Goal: Information Seeking & Learning: Learn about a topic

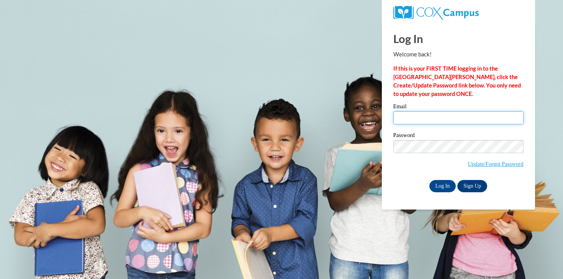
click at [409, 122] on input "Email" at bounding box center [459, 117] width 130 height 13
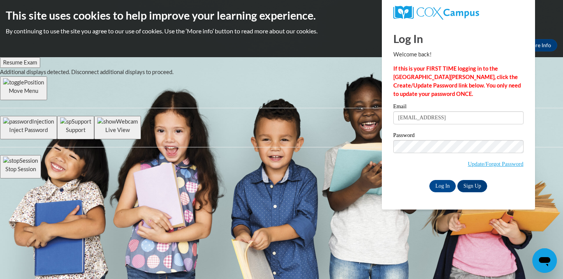
type input "kaherring@valdosta.edu"
click at [441, 186] on input "Log In" at bounding box center [443, 186] width 27 height 12
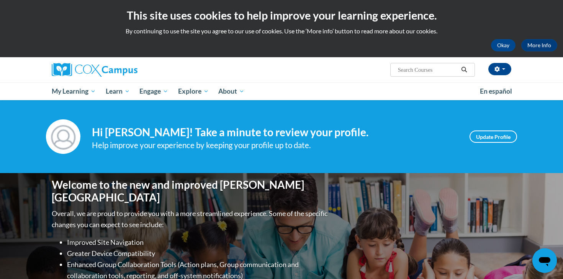
click at [412, 73] on input "Search..." at bounding box center [427, 69] width 61 height 9
type input "vocabulary"
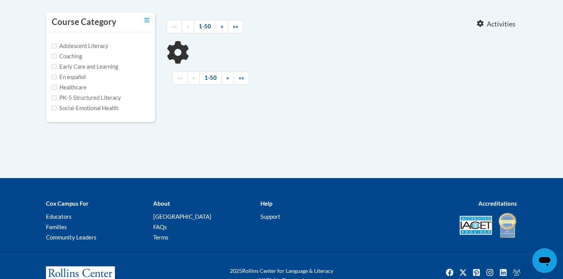
type input "vocabulary"
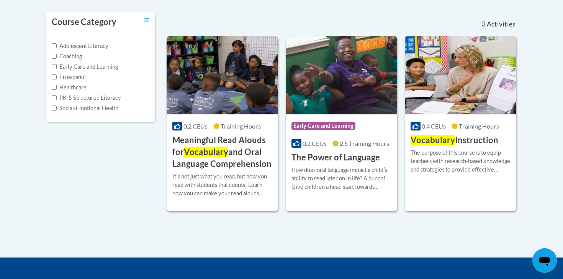
scroll to position [156, 0]
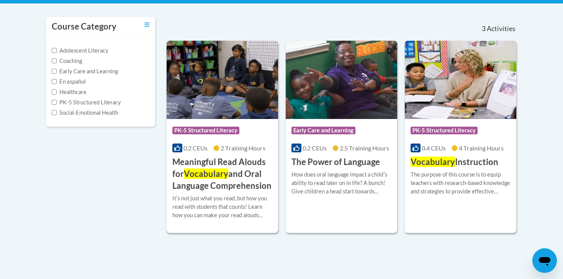
click at [207, 181] on h3 "Meaningful Read Alouds for Vocabulary and Oral Language Comprehension" at bounding box center [222, 173] width 100 height 35
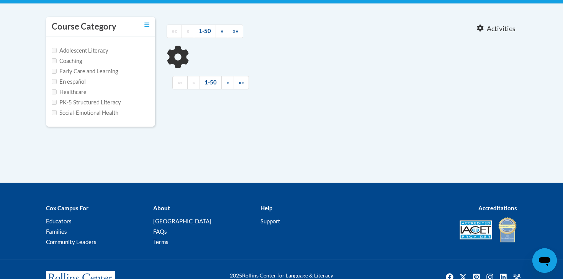
type input "vocabulary"
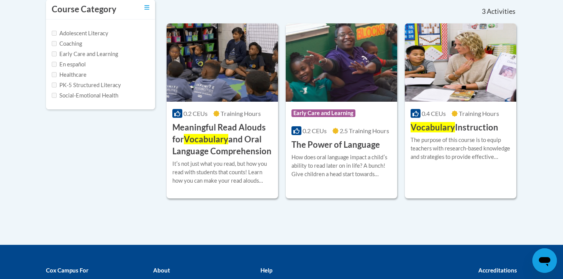
scroll to position [174, 0]
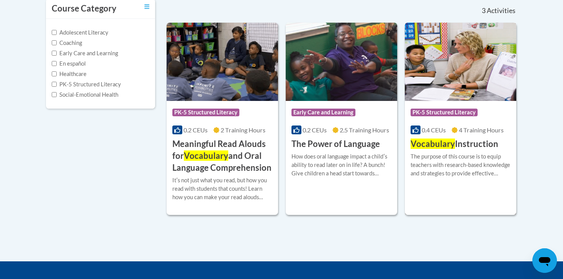
click at [448, 143] on span "Vocabulary" at bounding box center [433, 143] width 44 height 10
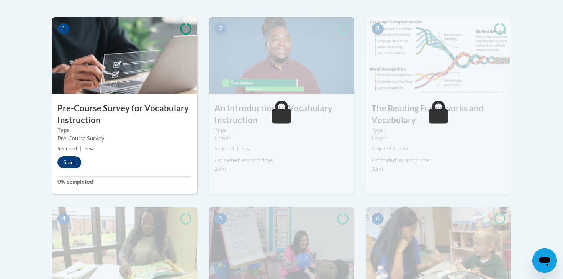
scroll to position [265, 0]
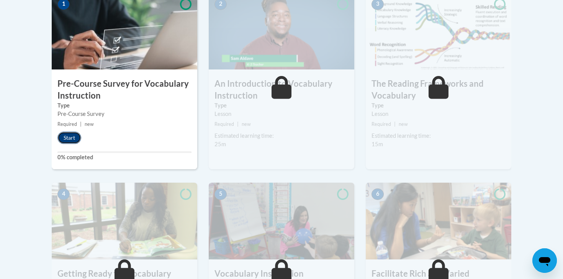
click at [67, 137] on button "Start" at bounding box center [69, 137] width 24 height 12
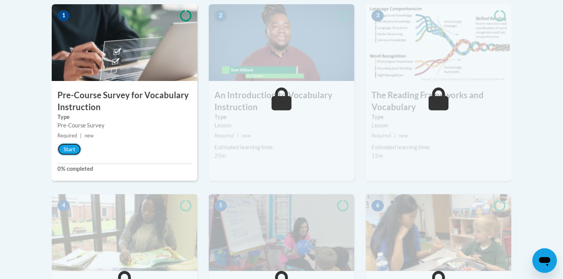
scroll to position [250, 0]
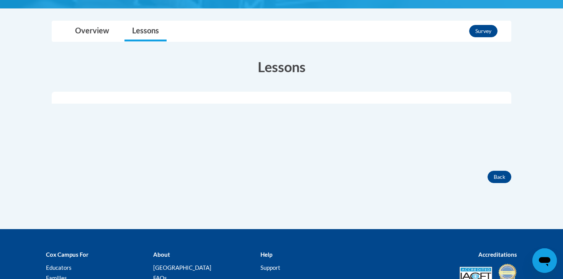
scroll to position [171, 0]
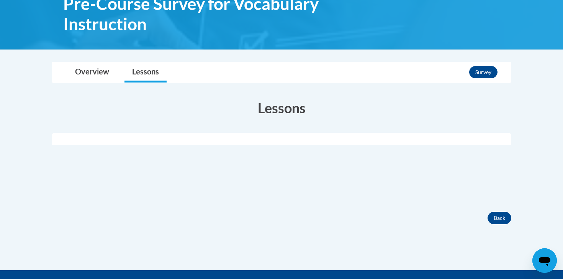
scroll to position [142, 0]
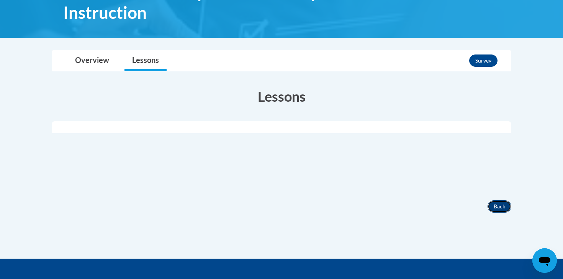
click at [492, 211] on button "Back" at bounding box center [500, 206] width 24 height 12
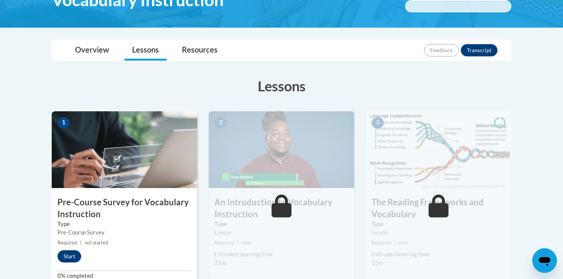
scroll to position [201, 0]
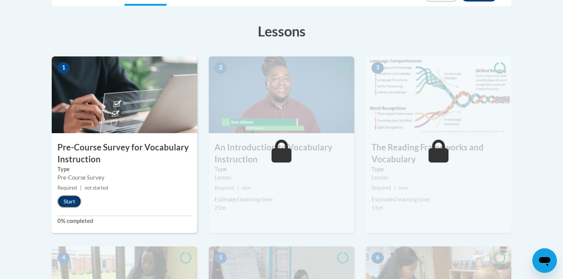
click at [71, 202] on button "Start" at bounding box center [69, 201] width 24 height 12
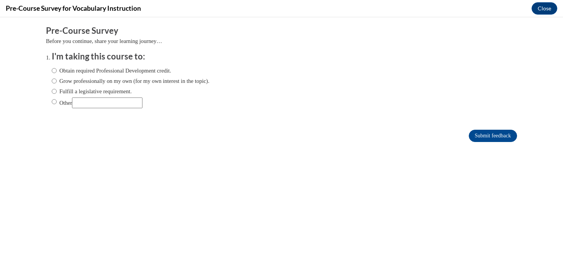
scroll to position [0, 0]
click at [72, 94] on label "Fulfill a legislative requirement." at bounding box center [92, 91] width 80 height 8
click at [57, 94] on input "Fulfill a legislative requirement." at bounding box center [54, 91] width 5 height 8
radio input "true"
click at [84, 80] on label "Grow professionally on my own (for my own interest in the topic)." at bounding box center [131, 81] width 158 height 8
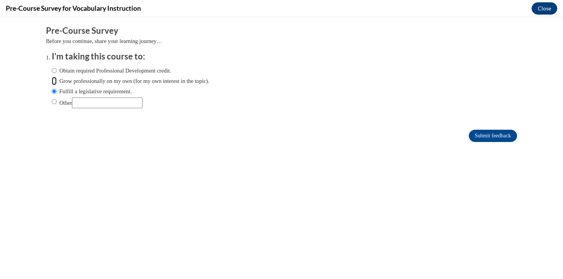
click at [57, 80] on input "Grow professionally on my own (for my own interest in the topic)." at bounding box center [54, 81] width 5 height 8
radio input "true"
click at [153, 71] on label "Obtain required Professional Development credit." at bounding box center [112, 70] width 120 height 8
click at [57, 71] on input "Obtain required Professional Development credit." at bounding box center [54, 70] width 5 height 8
radio input "true"
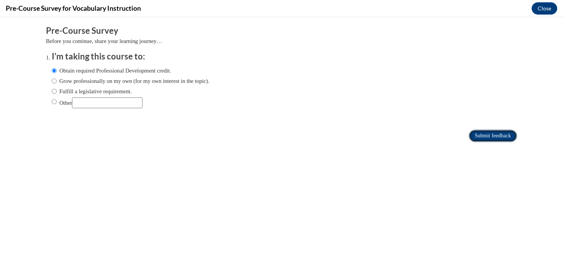
click at [484, 133] on input "Submit feedback" at bounding box center [493, 136] width 48 height 12
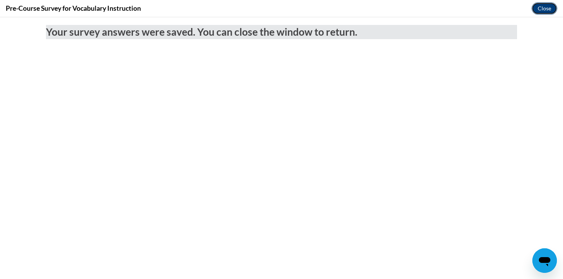
click at [542, 10] on button "Close" at bounding box center [545, 8] width 26 height 12
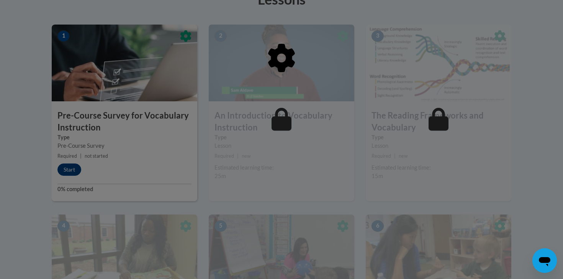
scroll to position [241, 0]
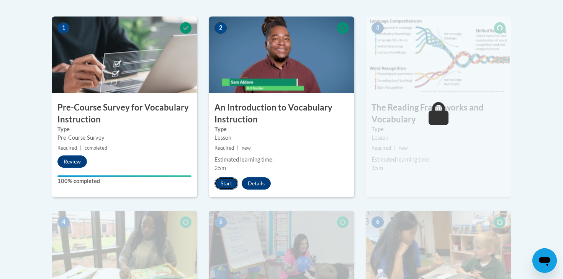
click at [225, 185] on button "Start" at bounding box center [227, 183] width 24 height 12
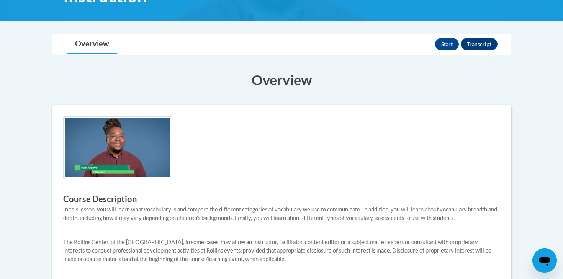
scroll to position [150, 0]
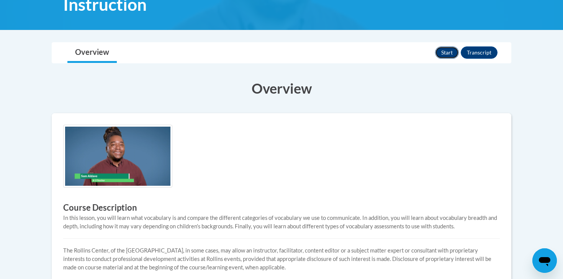
click at [451, 51] on button "Start" at bounding box center [447, 52] width 24 height 12
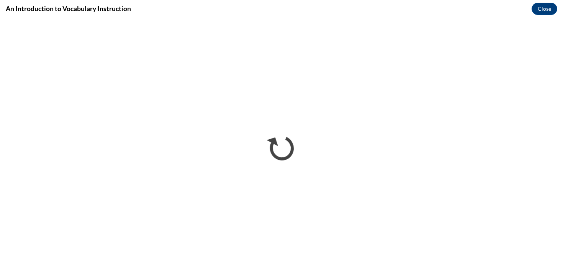
scroll to position [0, 0]
click at [540, 8] on button "Close" at bounding box center [545, 9] width 26 height 12
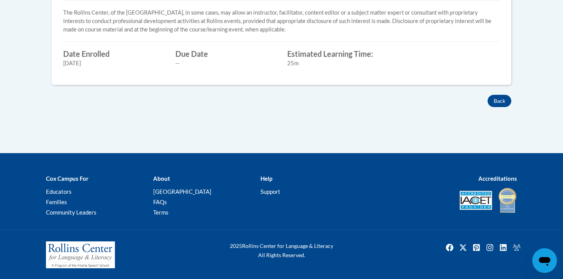
scroll to position [381, 0]
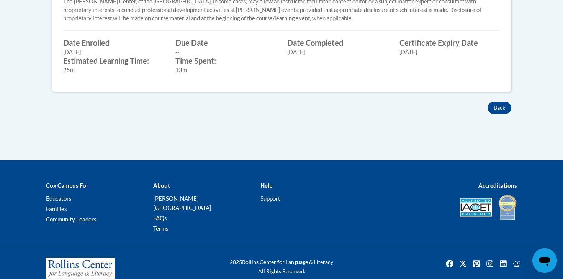
scroll to position [405, 0]
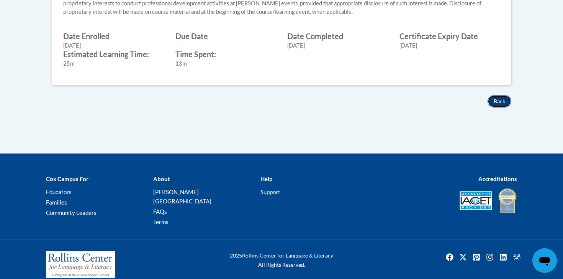
click at [505, 97] on button "Back" at bounding box center [500, 101] width 24 height 12
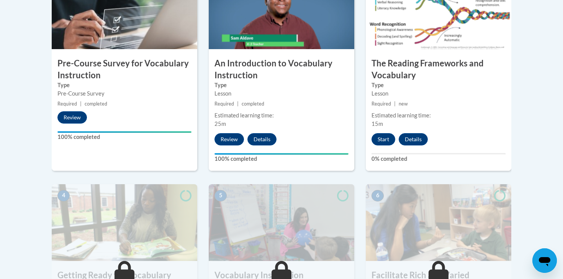
scroll to position [257, 0]
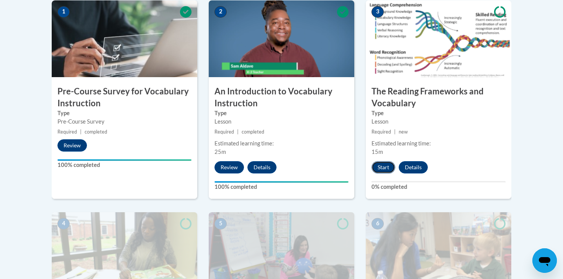
click at [384, 166] on button "Start" at bounding box center [384, 167] width 24 height 12
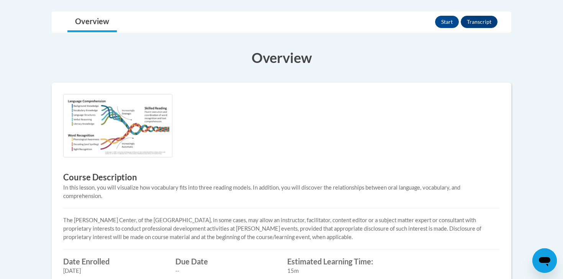
scroll to position [174, 0]
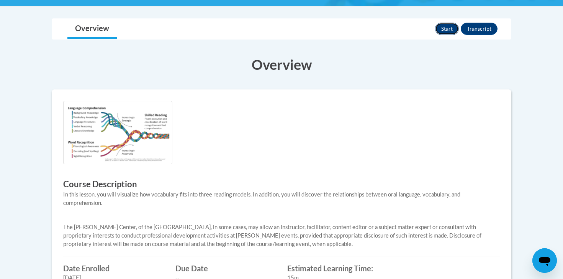
click at [451, 23] on button "Start" at bounding box center [447, 29] width 24 height 12
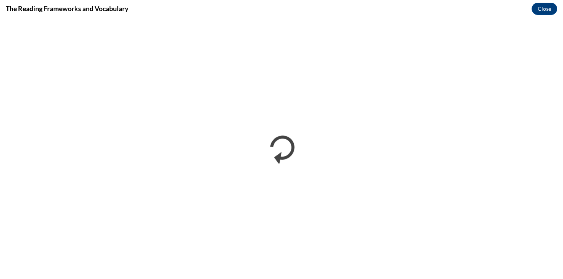
scroll to position [0, 0]
click at [546, 12] on button "Close" at bounding box center [545, 9] width 26 height 12
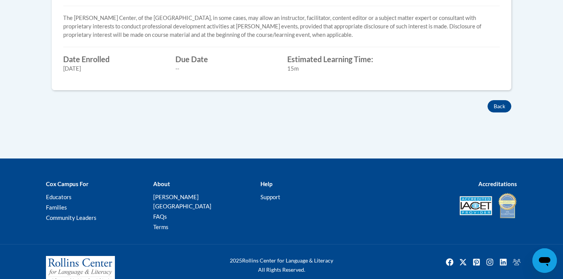
scroll to position [383, 0]
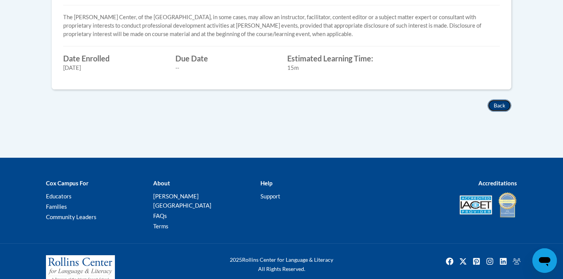
click at [500, 103] on button "Back" at bounding box center [500, 105] width 24 height 12
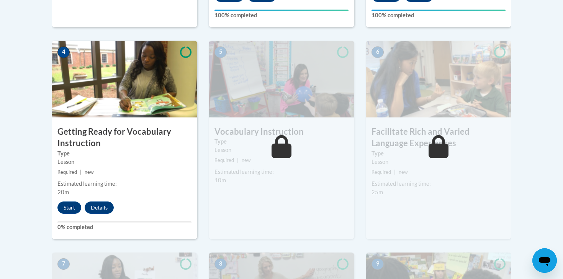
scroll to position [491, 0]
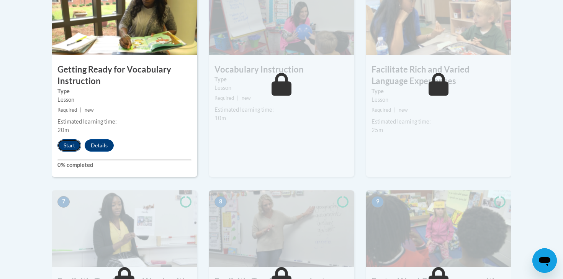
click at [74, 146] on button "Start" at bounding box center [69, 145] width 24 height 12
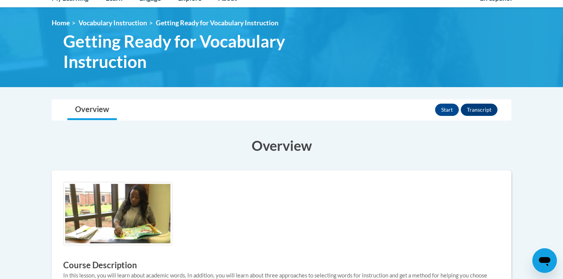
scroll to position [141, 0]
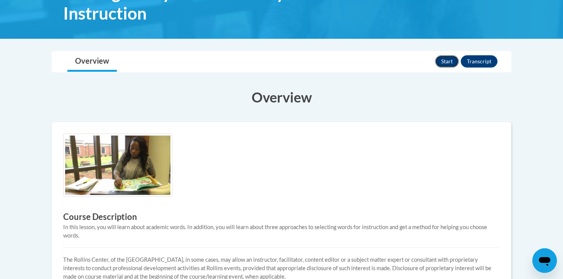
click at [449, 61] on button "Start" at bounding box center [447, 61] width 24 height 12
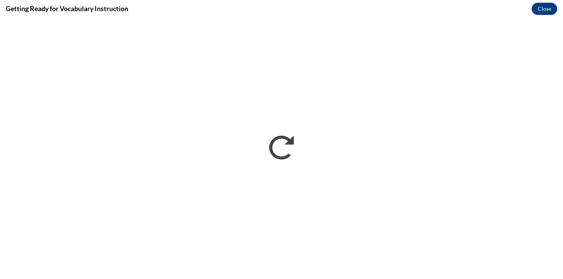
scroll to position [0, 0]
click at [539, 7] on button "Close" at bounding box center [545, 9] width 26 height 12
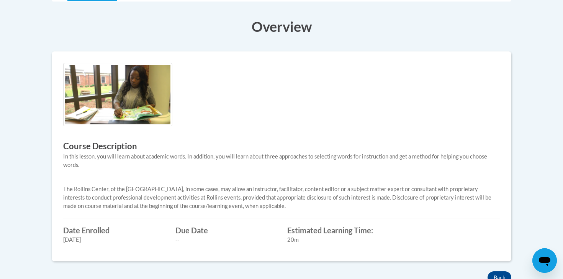
scroll to position [347, 0]
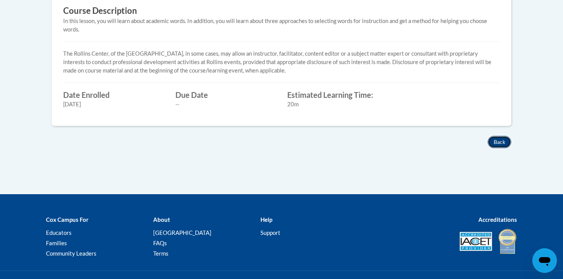
click at [494, 143] on button "Back" at bounding box center [500, 142] width 24 height 12
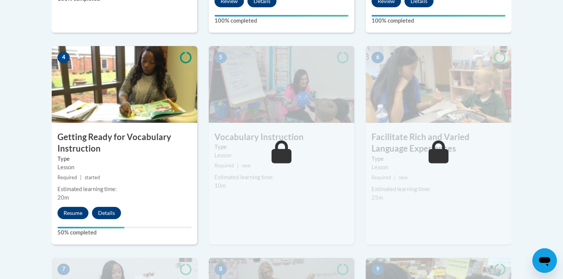
scroll to position [430, 0]
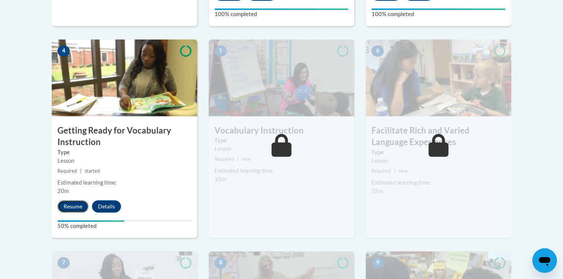
click at [66, 205] on button "Resume" at bounding box center [72, 206] width 31 height 12
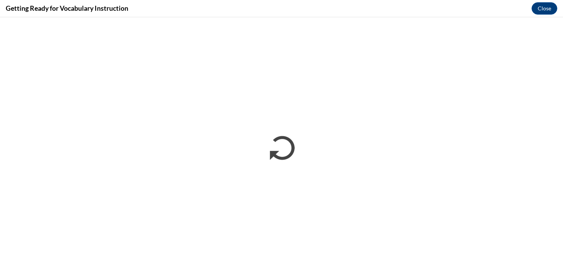
scroll to position [0, 0]
click at [544, 7] on button "Close" at bounding box center [545, 8] width 26 height 12
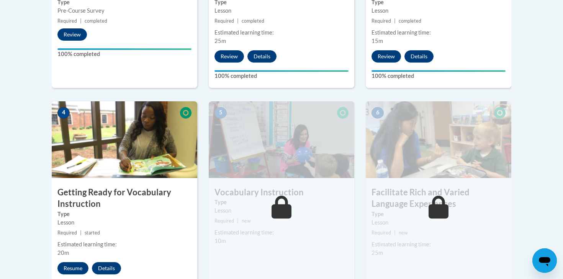
scroll to position [351, 0]
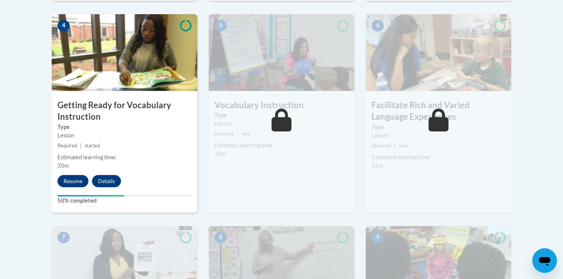
scroll to position [453, 0]
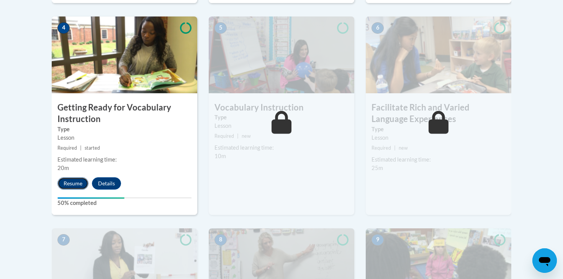
click at [74, 181] on button "Resume" at bounding box center [72, 183] width 31 height 12
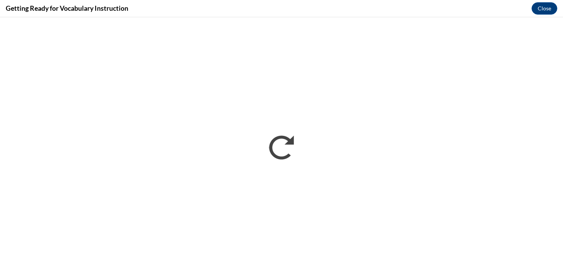
scroll to position [0, 0]
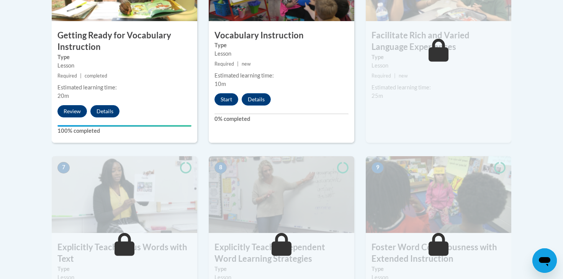
scroll to position [534, 0]
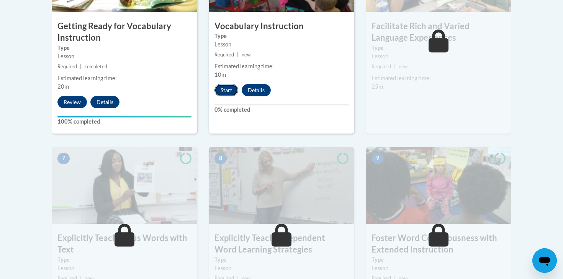
click at [225, 94] on button "Start" at bounding box center [227, 90] width 24 height 12
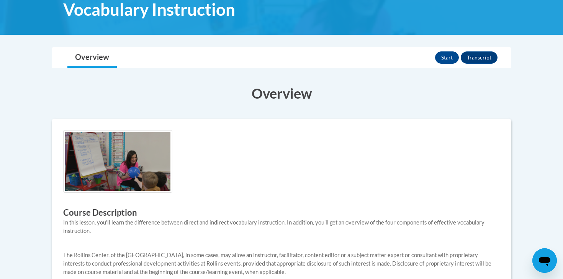
scroll to position [108, 0]
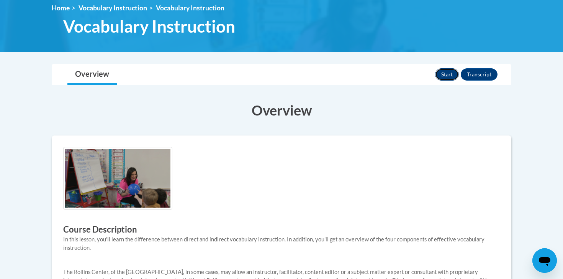
click at [444, 68] on button "Start" at bounding box center [447, 74] width 24 height 12
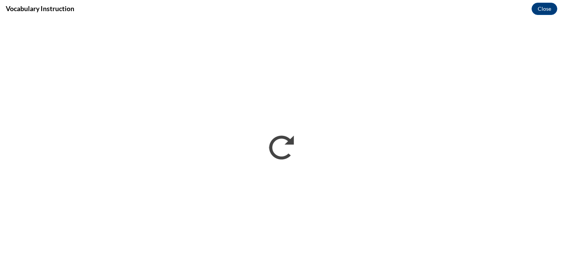
scroll to position [0, 0]
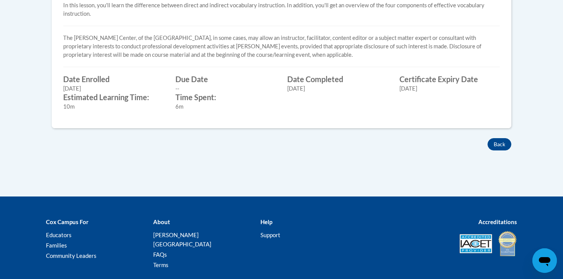
scroll to position [352, 0]
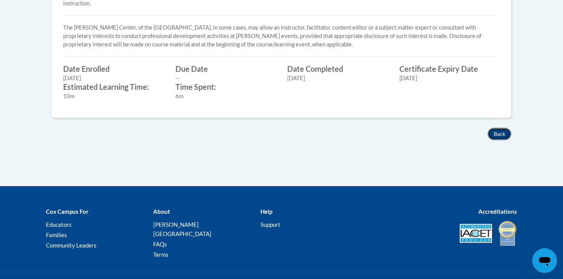
click at [492, 133] on button "Back" at bounding box center [500, 134] width 24 height 12
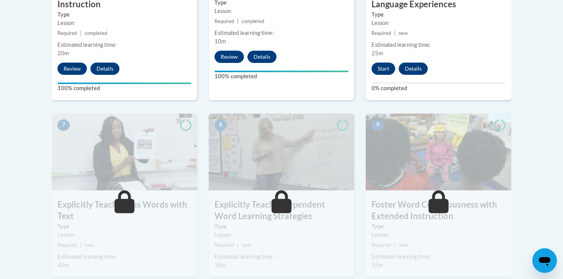
scroll to position [574, 0]
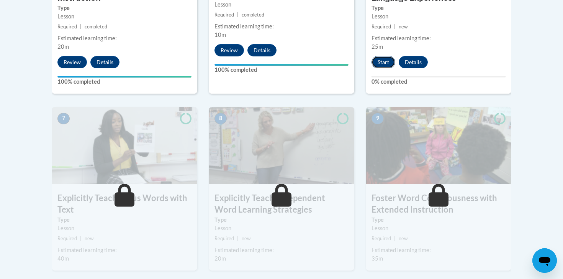
click at [383, 65] on button "Start" at bounding box center [384, 62] width 24 height 12
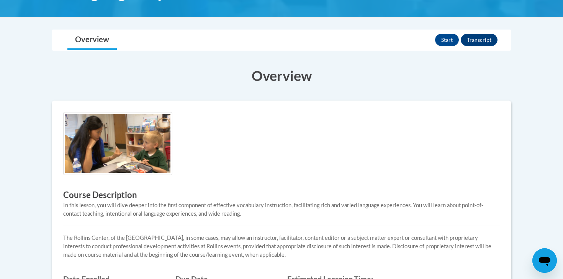
scroll to position [182, 0]
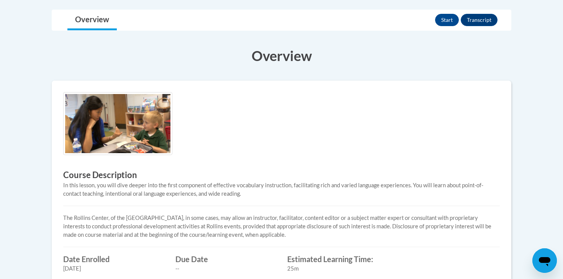
click at [448, 29] on div "Start Transcript" at bounding box center [467, 20] width 64 height 20
click at [448, 16] on button "Start" at bounding box center [447, 20] width 24 height 12
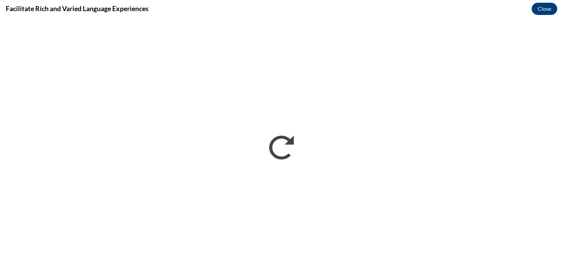
scroll to position [0, 0]
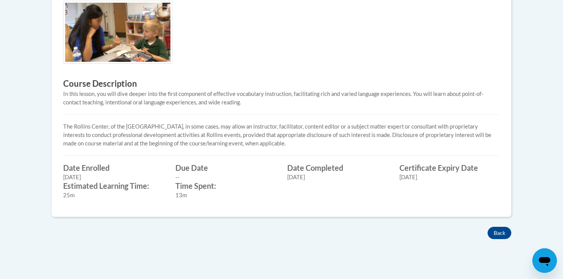
scroll to position [405, 0]
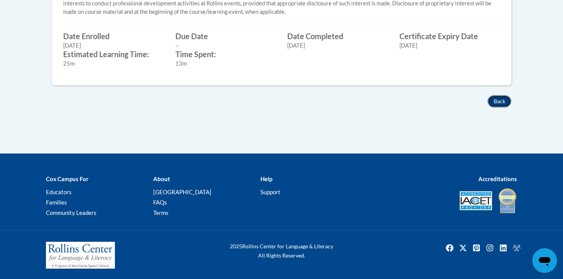
click at [495, 99] on button "Back" at bounding box center [500, 101] width 24 height 12
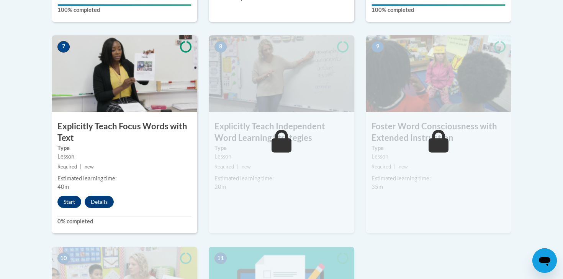
scroll to position [628, 0]
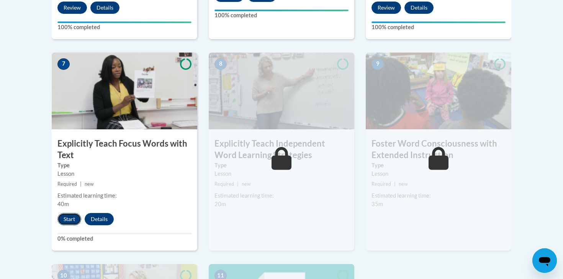
click at [71, 221] on button "Start" at bounding box center [69, 219] width 24 height 12
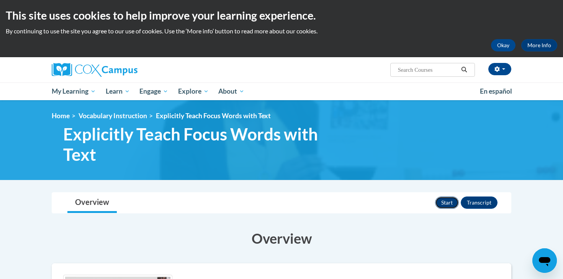
click at [448, 203] on button "Start" at bounding box center [447, 202] width 24 height 12
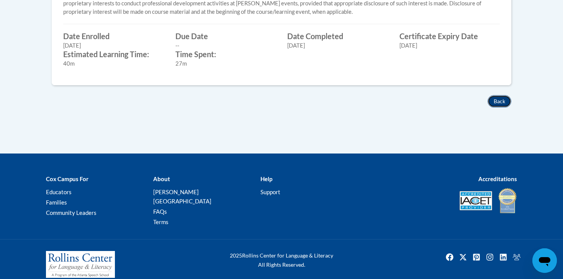
click at [496, 99] on button "Back" at bounding box center [500, 101] width 24 height 12
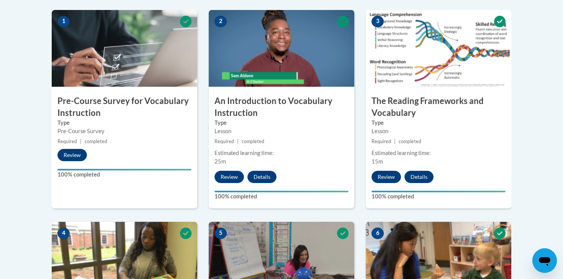
scroll to position [184, 0]
